Goal: Transaction & Acquisition: Book appointment/travel/reservation

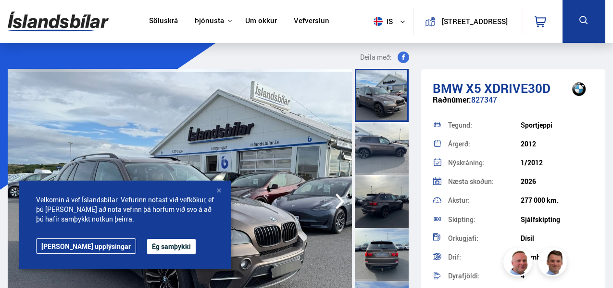
click at [219, 189] on div at bounding box center [219, 191] width 10 height 10
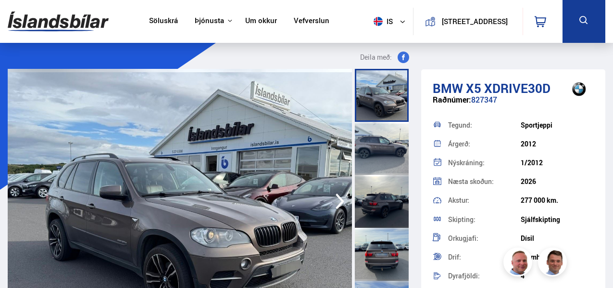
click at [340, 200] on icon "button" at bounding box center [340, 201] width 19 height 23
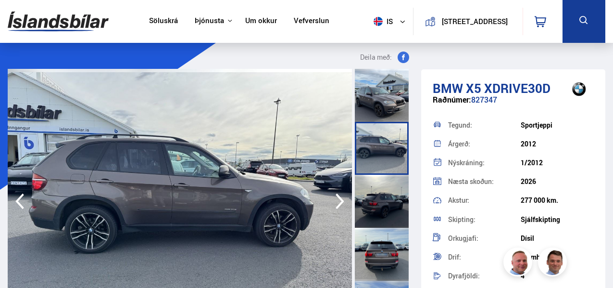
click at [340, 200] on icon "button" at bounding box center [340, 201] width 19 height 23
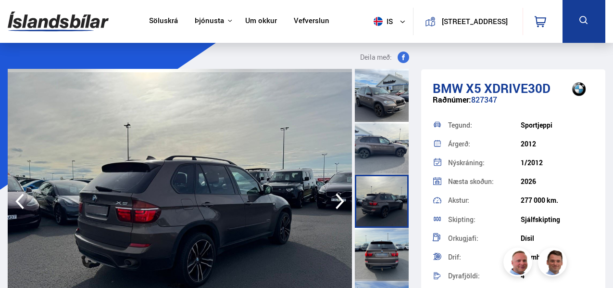
click at [342, 200] on icon "button" at bounding box center [340, 201] width 9 height 16
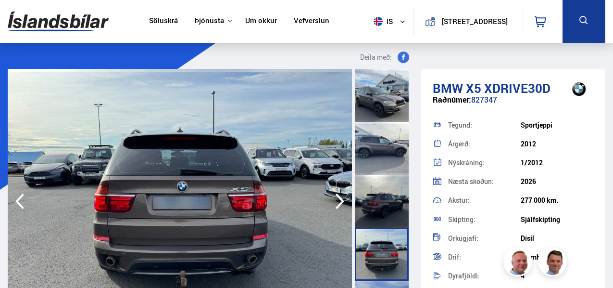
click at [342, 200] on icon "button" at bounding box center [340, 201] width 9 height 16
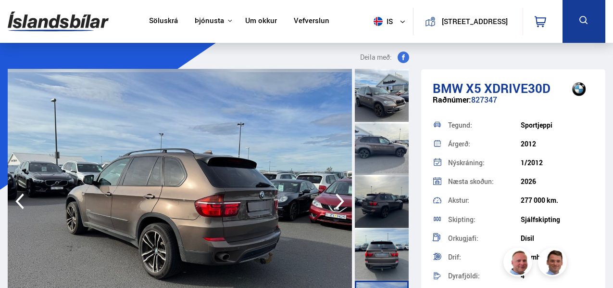
click at [342, 200] on icon "button" at bounding box center [340, 201] width 9 height 16
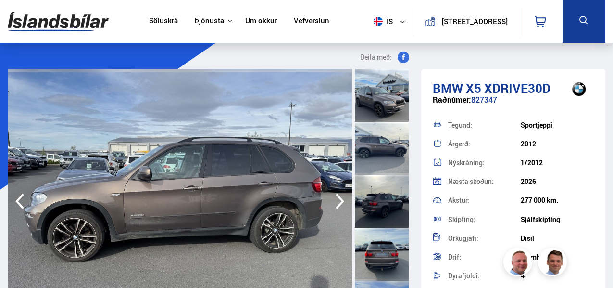
click at [342, 200] on icon "button" at bounding box center [340, 201] width 9 height 16
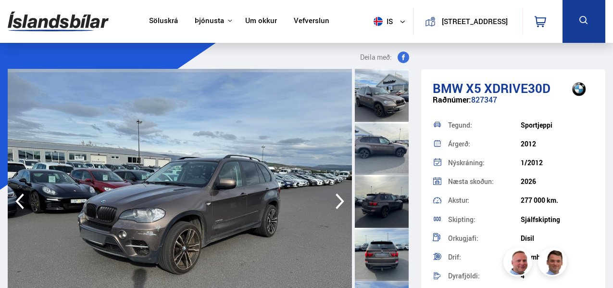
click at [342, 200] on icon "button" at bounding box center [340, 201] width 9 height 16
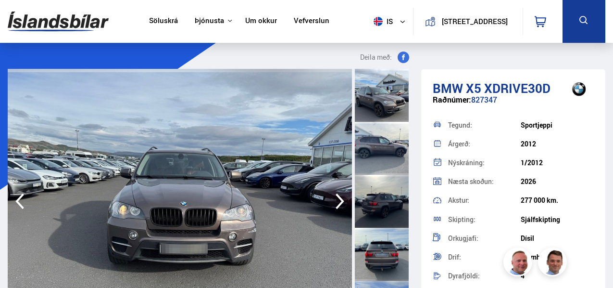
click at [342, 200] on icon "button" at bounding box center [340, 201] width 9 height 16
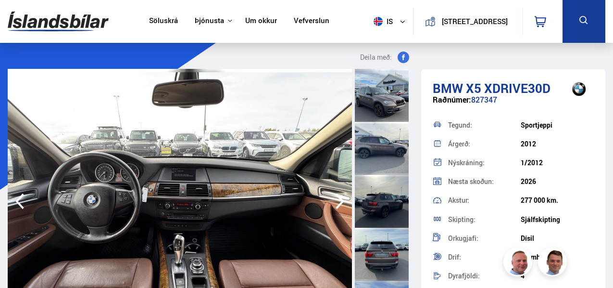
click at [342, 200] on icon "button" at bounding box center [340, 201] width 9 height 16
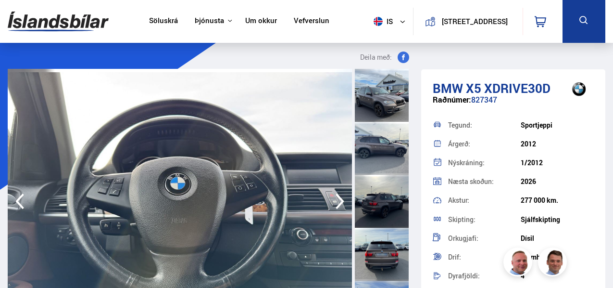
click at [342, 200] on icon "button" at bounding box center [340, 201] width 9 height 16
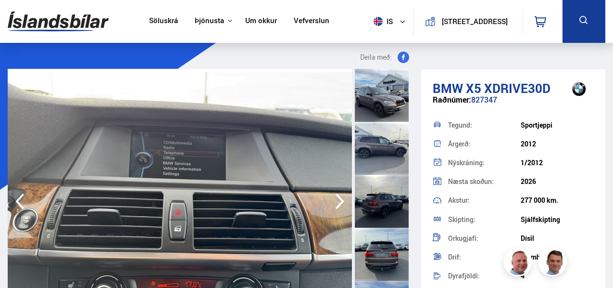
click at [342, 200] on icon "button" at bounding box center [340, 201] width 9 height 16
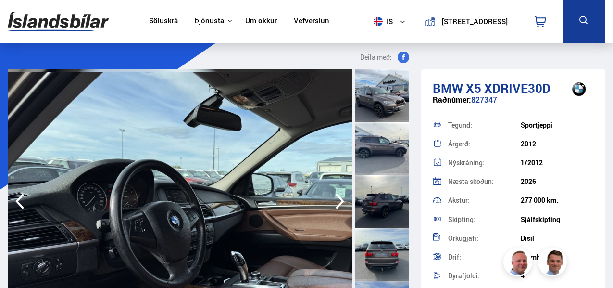
click at [342, 200] on icon "button" at bounding box center [340, 201] width 9 height 16
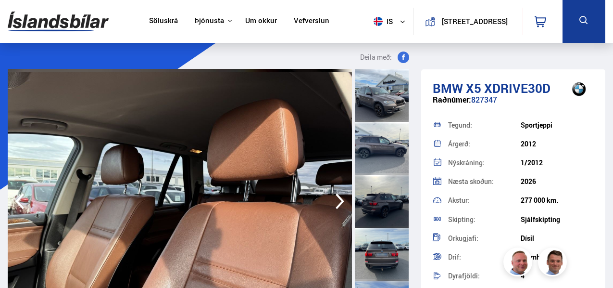
click at [342, 200] on icon "button" at bounding box center [340, 201] width 9 height 16
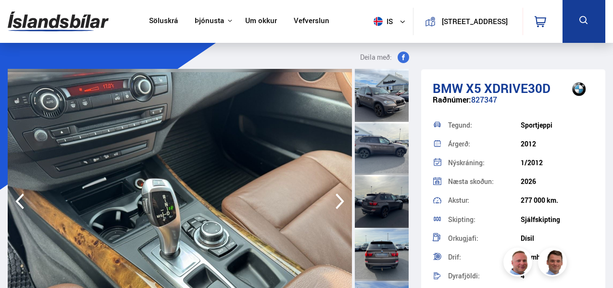
click at [342, 200] on icon "button" at bounding box center [340, 201] width 9 height 16
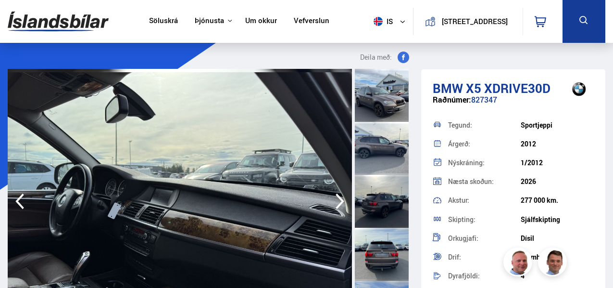
click at [342, 200] on icon "button" at bounding box center [340, 201] width 9 height 16
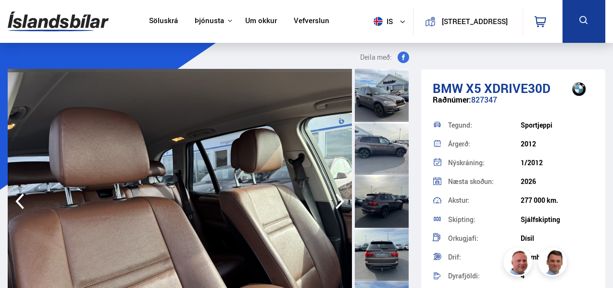
click at [342, 200] on icon "button" at bounding box center [340, 201] width 9 height 16
